Goal: Transaction & Acquisition: Download file/media

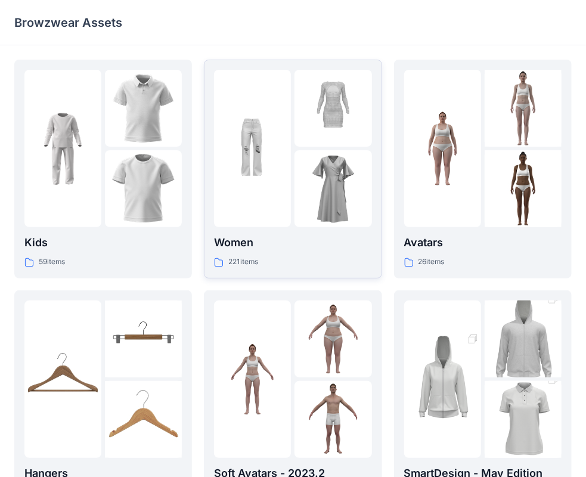
click at [294, 171] on div at bounding box center [292, 148] width 157 height 157
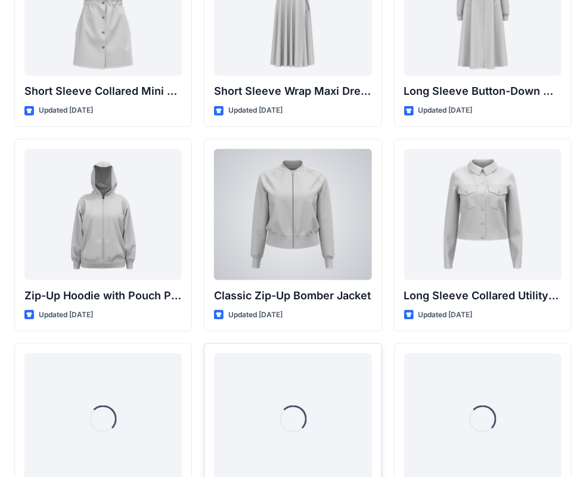
scroll to position [2492, 0]
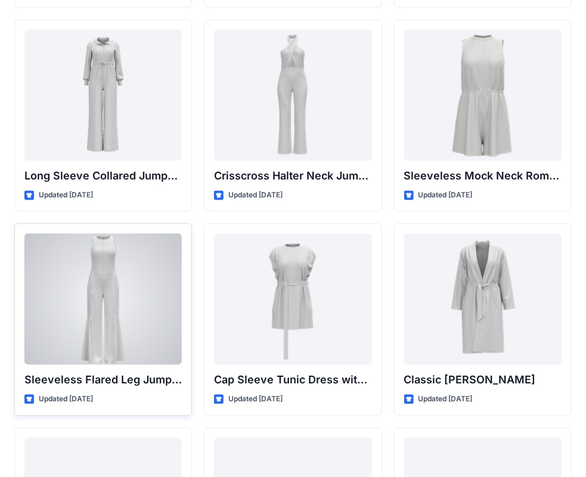
click at [97, 286] on div at bounding box center [102, 299] width 157 height 131
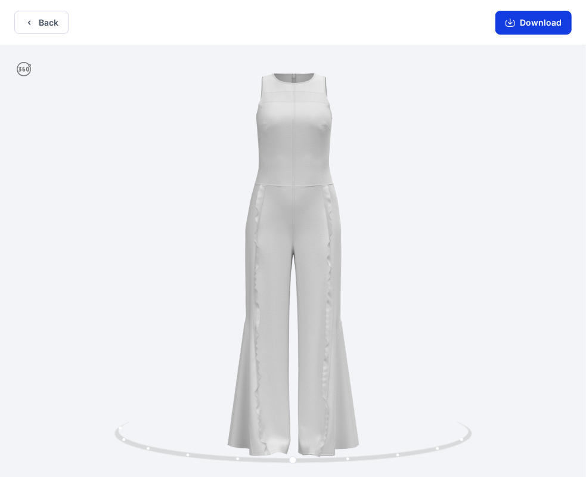
click at [552, 12] on button "Download" at bounding box center [534, 23] width 76 height 24
click at [53, 26] on button "Back" at bounding box center [41, 22] width 54 height 23
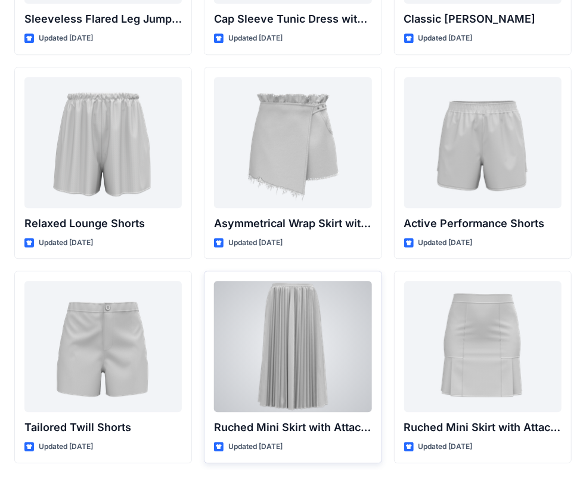
scroll to position [2891, 0]
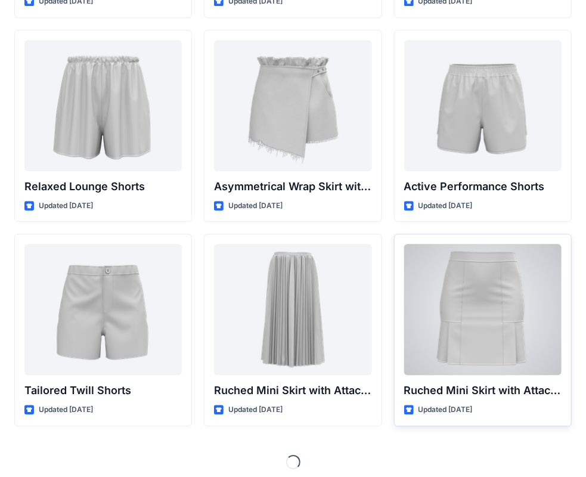
click at [508, 338] on div at bounding box center [482, 309] width 157 height 131
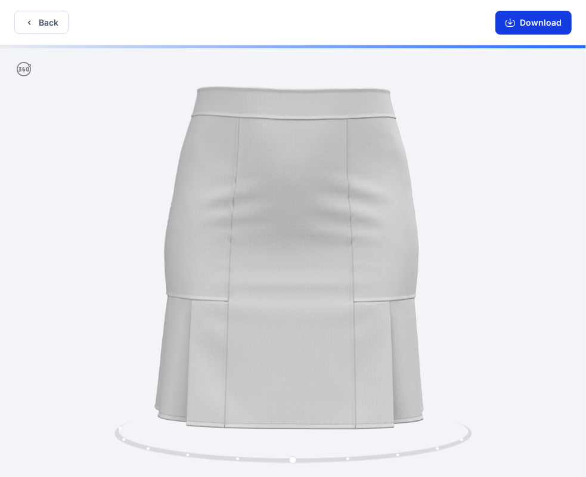
click at [545, 21] on button "Download" at bounding box center [534, 23] width 76 height 24
click at [48, 21] on button "Back" at bounding box center [41, 22] width 54 height 23
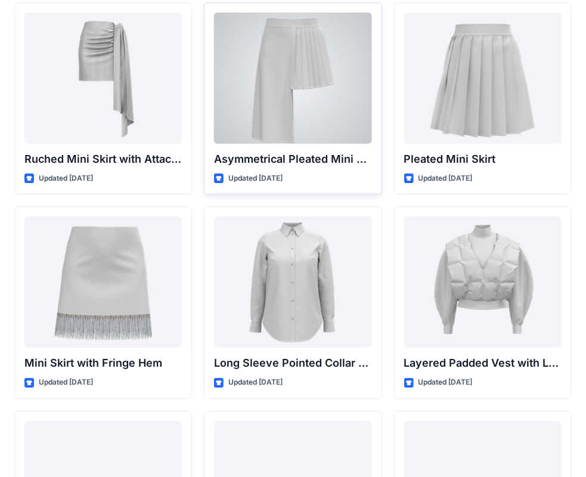
scroll to position [3308, 0]
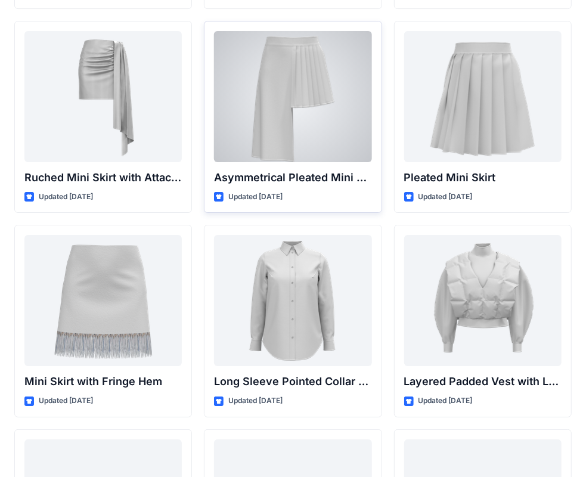
click at [317, 98] on div at bounding box center [292, 96] width 157 height 131
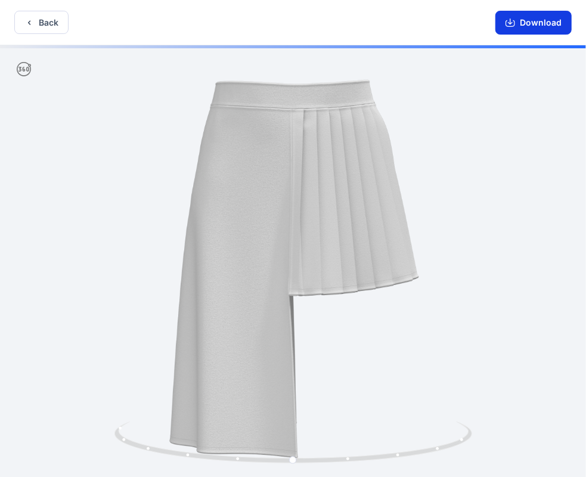
click at [539, 28] on button "Download" at bounding box center [534, 23] width 76 height 24
click at [49, 24] on button "Back" at bounding box center [41, 22] width 54 height 23
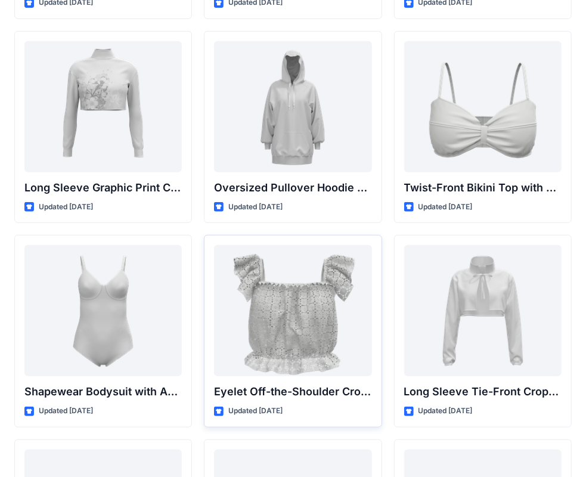
scroll to position [4363, 0]
